Goal: Task Accomplishment & Management: Manage account settings

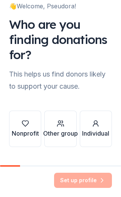
scroll to position [11, 0]
click at [86, 100] on div "Nonprofit Other group Individual" at bounding box center [60, 122] width 103 height 48
click at [45, 155] on div "👋 Welcome, Pseudora! Who are you finding donations for? This helps us find dono…" at bounding box center [60, 77] width 121 height 176
click at [25, 129] on div "Nonprofit" at bounding box center [25, 133] width 27 height 9
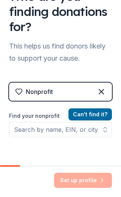
scroll to position [42, 0]
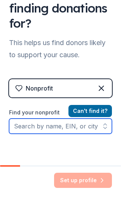
click at [49, 128] on input "Find your nonprofit" at bounding box center [60, 126] width 103 height 15
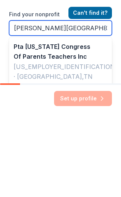
scroll to position [59, 0]
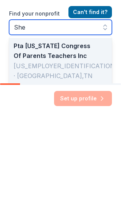
type input "Sh"
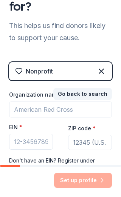
click at [101, 69] on icon at bounding box center [101, 71] width 9 height 9
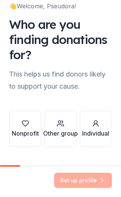
click at [93, 131] on div "Individual" at bounding box center [95, 133] width 27 height 9
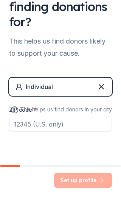
scroll to position [44, 0]
click at [61, 126] on input "ZIP code *" at bounding box center [60, 124] width 103 height 15
click at [74, 127] on input "ZIP code *" at bounding box center [60, 124] width 103 height 15
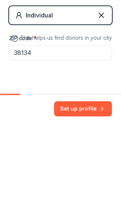
type input "38134"
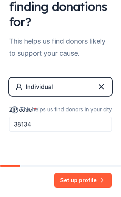
click at [76, 181] on button "Set up profile" at bounding box center [83, 180] width 58 height 15
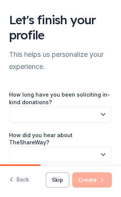
click at [99, 115] on button "button" at bounding box center [60, 114] width 103 height 16
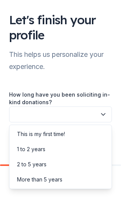
click at [68, 137] on div "This is my first time!" at bounding box center [60, 134] width 99 height 15
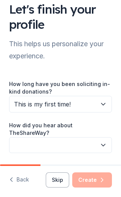
scroll to position [10, 0]
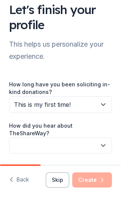
click at [80, 139] on button "button" at bounding box center [60, 145] width 103 height 16
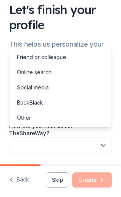
click at [45, 89] on div "Social media" at bounding box center [33, 87] width 32 height 9
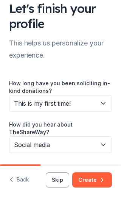
scroll to position [11, 0]
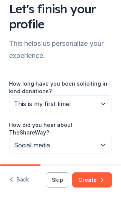
click at [91, 179] on button "Create" at bounding box center [92, 179] width 40 height 15
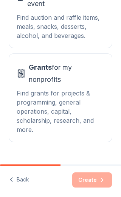
scroll to position [151, 0]
click at [22, 183] on button "Back" at bounding box center [19, 180] width 20 height 16
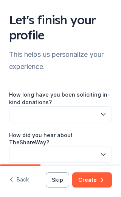
click at [22, 178] on button "Back" at bounding box center [19, 180] width 20 height 16
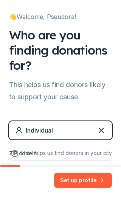
click at [97, 132] on icon at bounding box center [101, 130] width 9 height 9
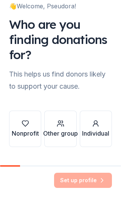
scroll to position [11, 0]
click at [61, 131] on div "Other group" at bounding box center [60, 133] width 35 height 9
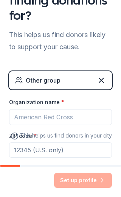
scroll to position [55, 0]
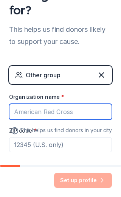
click at [69, 114] on input "Organization name *" at bounding box center [60, 112] width 103 height 16
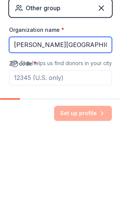
type input "[PERSON_NAME][GEOGRAPHIC_DATA] PTO"
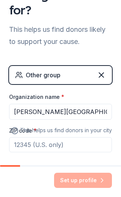
click at [73, 146] on input "ZIP code *" at bounding box center [60, 144] width 103 height 15
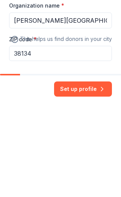
type input "38134"
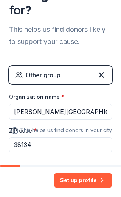
click at [77, 182] on button "Set up profile" at bounding box center [83, 180] width 58 height 15
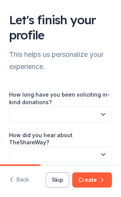
click at [102, 114] on icon "button" at bounding box center [104, 115] width 8 height 8
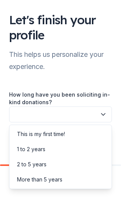
click at [62, 136] on div "This is my first time!" at bounding box center [41, 134] width 48 height 9
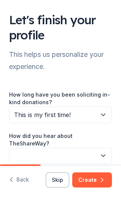
click at [87, 148] on button "button" at bounding box center [60, 156] width 103 height 16
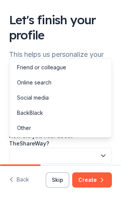
click at [45, 102] on div "Social media" at bounding box center [33, 97] width 32 height 9
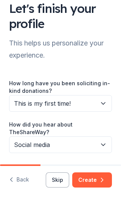
scroll to position [11, 0]
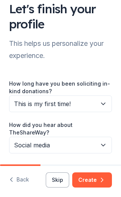
click at [95, 178] on button "Create" at bounding box center [92, 179] width 40 height 15
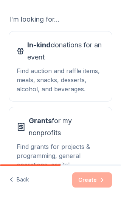
scroll to position [97, 0]
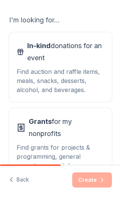
click at [73, 83] on div "Find auction and raffle items, meals, snacks, desserts, alcohol, and beverages." at bounding box center [61, 80] width 88 height 27
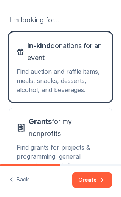
click at [96, 180] on button "Create" at bounding box center [92, 179] width 40 height 15
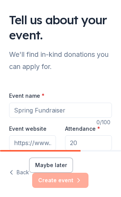
click at [72, 113] on input "Event name *" at bounding box center [60, 110] width 103 height 15
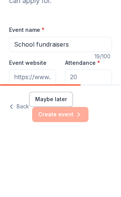
type input "School fundraisers"
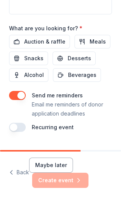
scroll to position [379, 0]
click at [52, 167] on button "Maybe later" at bounding box center [51, 165] width 44 height 15
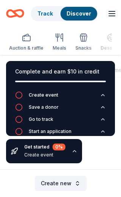
click at [51, 166] on div "Complete and earn $10 in credit Create event Save a donor Go to track Start an …" at bounding box center [60, 112] width 121 height 114
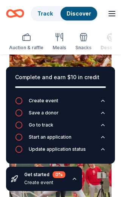
scroll to position [1377, 0]
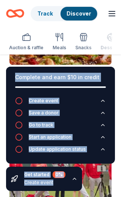
click at [73, 78] on div "Local Online app [PERSON_NAME] & [PERSON_NAME]'s New Gift card(s), sweet treat …" at bounding box center [60, 52] width 103 height 120
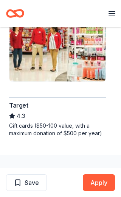
scroll to position [735, 0]
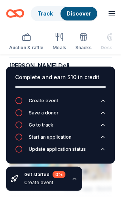
scroll to position [2825, 0]
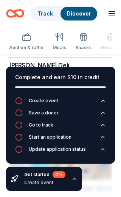
click at [45, 81] on div "[PERSON_NAME] Deli New Food, gift card(s)" at bounding box center [60, 75] width 103 height 29
click at [51, 64] on div "[PERSON_NAME] Deli" at bounding box center [39, 65] width 60 height 9
click at [19, 75] on span "New" at bounding box center [23, 75] width 12 height 9
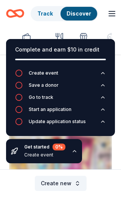
scroll to position [2806, 0]
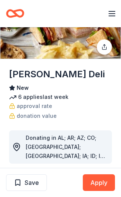
scroll to position [70, 0]
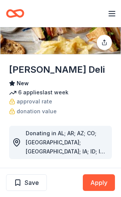
click at [81, 148] on span "Donating in AL; AR; AZ; CO; [GEOGRAPHIC_DATA]; [GEOGRAPHIC_DATA]; IA; ID; IL; I…" at bounding box center [66, 183] width 80 height 106
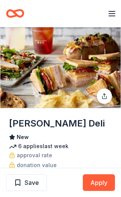
scroll to position [0, 0]
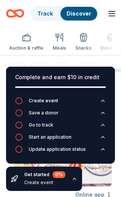
scroll to position [2817, 0]
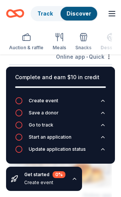
click at [116, 10] on icon "button" at bounding box center [112, 13] width 9 height 9
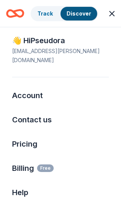
scroll to position [5, 0]
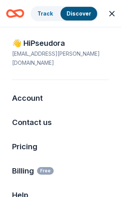
click at [46, 88] on div "Account" at bounding box center [60, 98] width 121 height 24
click at [36, 94] on link "Account" at bounding box center [27, 98] width 31 height 9
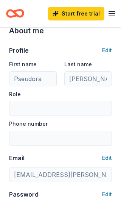
scroll to position [38, 0]
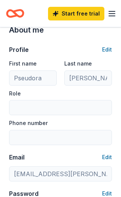
click at [70, 97] on div "Role" at bounding box center [60, 102] width 103 height 27
click at [110, 49] on button "Edit" at bounding box center [107, 49] width 10 height 9
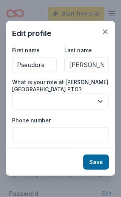
scroll to position [39, 0]
click at [48, 142] on input "Phone number" at bounding box center [60, 134] width 97 height 15
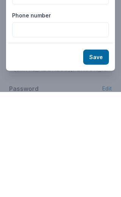
type input "9014907439"
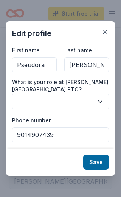
click at [53, 109] on button "button" at bounding box center [60, 102] width 97 height 16
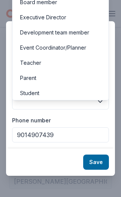
click at [62, 9] on div "Board member" at bounding box center [60, 2] width 93 height 15
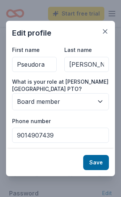
click at [99, 170] on button "Save" at bounding box center [96, 162] width 26 height 15
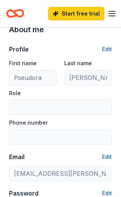
type input "Board member"
type input "9014907439"
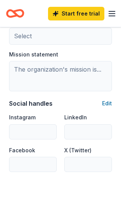
scroll to position [476, 0]
click at [111, 104] on button "Edit" at bounding box center [107, 103] width 10 height 9
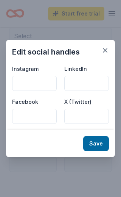
click at [31, 106] on label "Facebook" at bounding box center [25, 102] width 26 height 8
click at [26, 106] on label "Facebook" at bounding box center [25, 102] width 26 height 8
click at [110, 57] on button "button" at bounding box center [105, 51] width 14 height 14
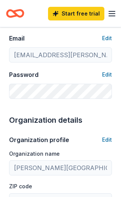
scroll to position [157, 0]
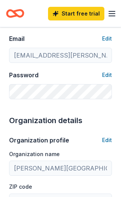
click at [116, 13] on icon "button" at bounding box center [112, 13] width 9 height 9
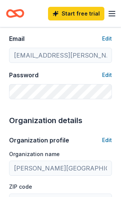
click at [17, 13] on icon "Home" at bounding box center [15, 14] width 18 height 18
click at [19, 18] on icon "Home" at bounding box center [15, 14] width 18 height 18
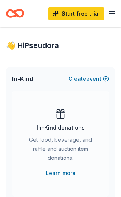
click at [32, 84] on div "In-Kind Create new event" at bounding box center [60, 79] width 109 height 24
